Goal: Task Accomplishment & Management: Manage account settings

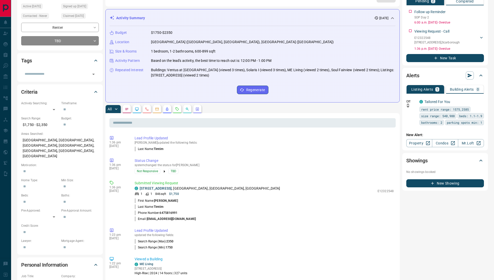
scroll to position [64, 0]
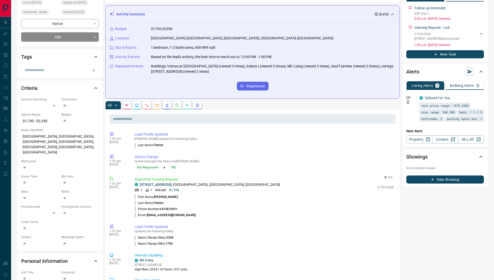
click at [172, 182] on p "[STREET_ADDRESS]" at bounding box center [210, 184] width 141 height 5
click at [172, 185] on link "[STREET_ADDRESS]" at bounding box center [156, 184] width 32 height 4
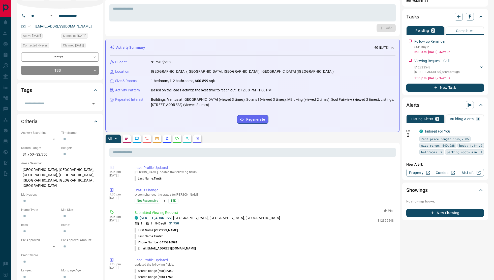
scroll to position [0, 0]
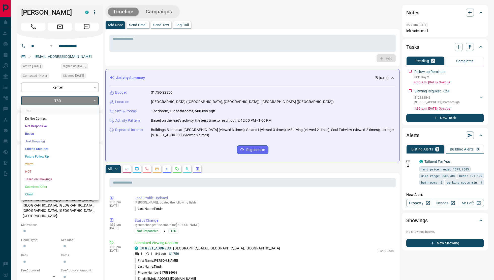
click at [47, 124] on li "Not Responsive" at bounding box center [60, 126] width 78 height 8
type input "*"
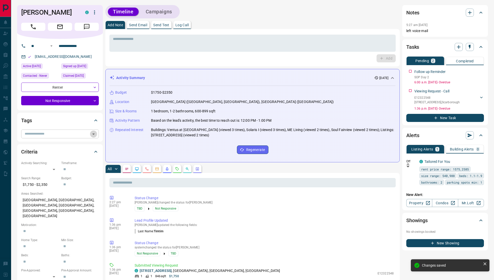
click at [96, 132] on icon "Open" at bounding box center [93, 134] width 6 height 6
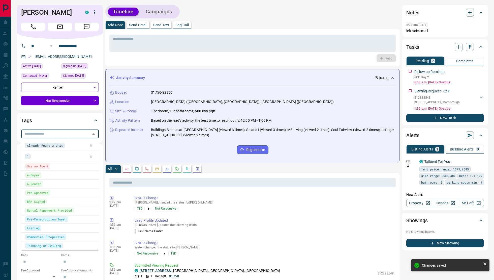
click at [62, 153] on div "1" at bounding box center [60, 156] width 70 height 8
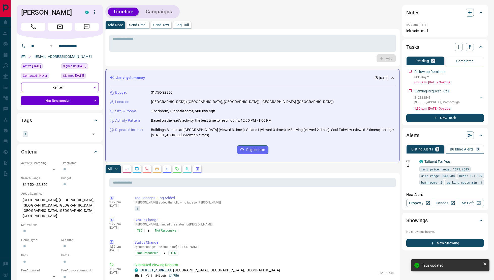
click at [297, 16] on div "Timeline Campaigns" at bounding box center [252, 11] width 294 height 13
click at [188, 26] on p "Log Call" at bounding box center [181, 25] width 13 height 4
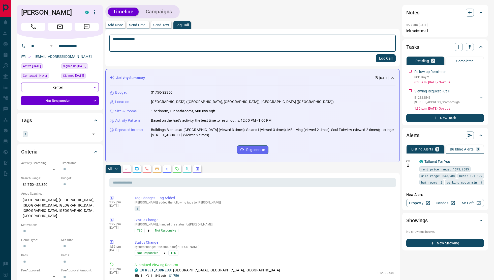
type textarea "**********"
click at [381, 59] on button "Log Call" at bounding box center [386, 58] width 20 height 8
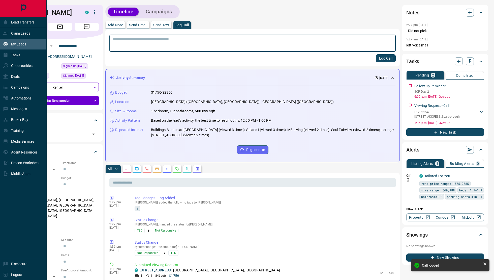
click at [25, 45] on p "My Leads" at bounding box center [18, 44] width 15 height 4
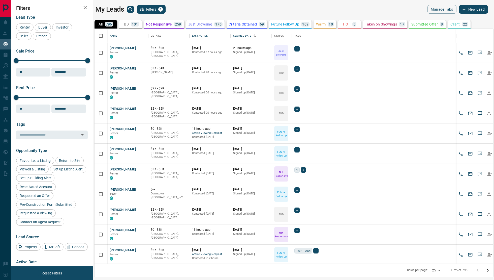
scroll to position [283, 0]
click at [140, 106] on icon "Open in New Tab" at bounding box center [142, 108] width 4 height 4
